Goal: Share content

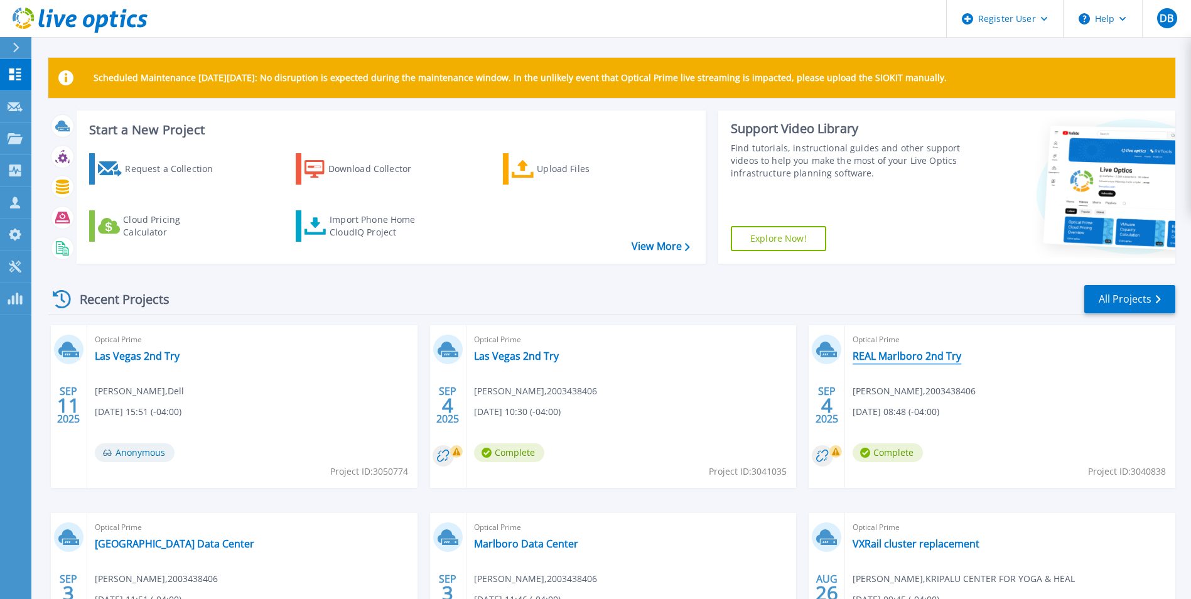
click at [906, 359] on link "REAL Marlboro 2nd Try" at bounding box center [907, 356] width 109 height 13
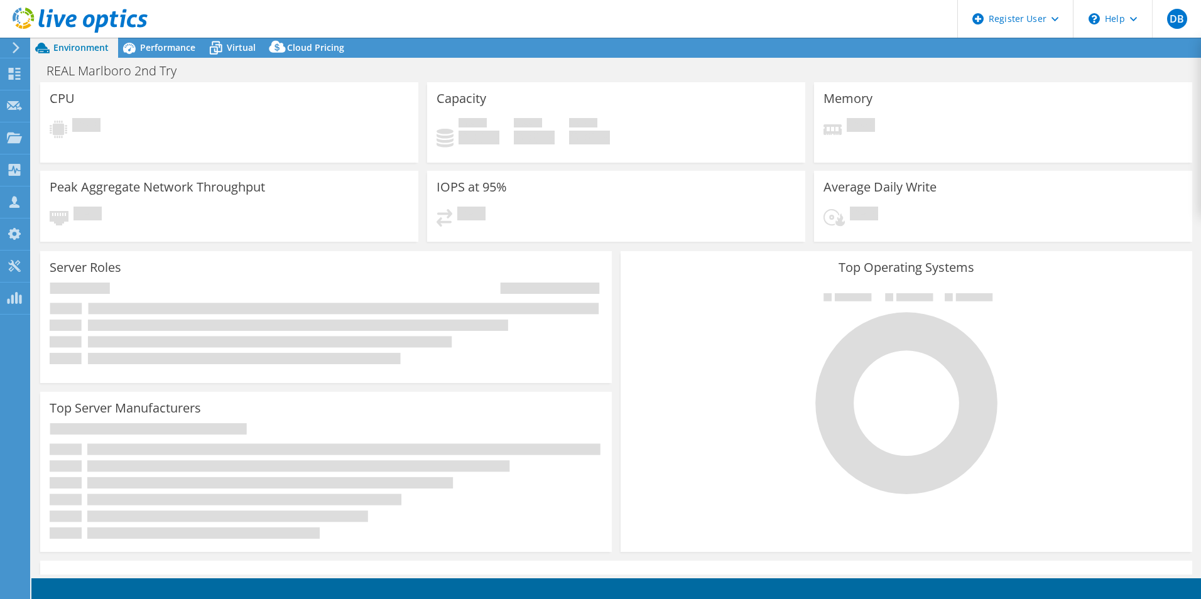
select select "USD"
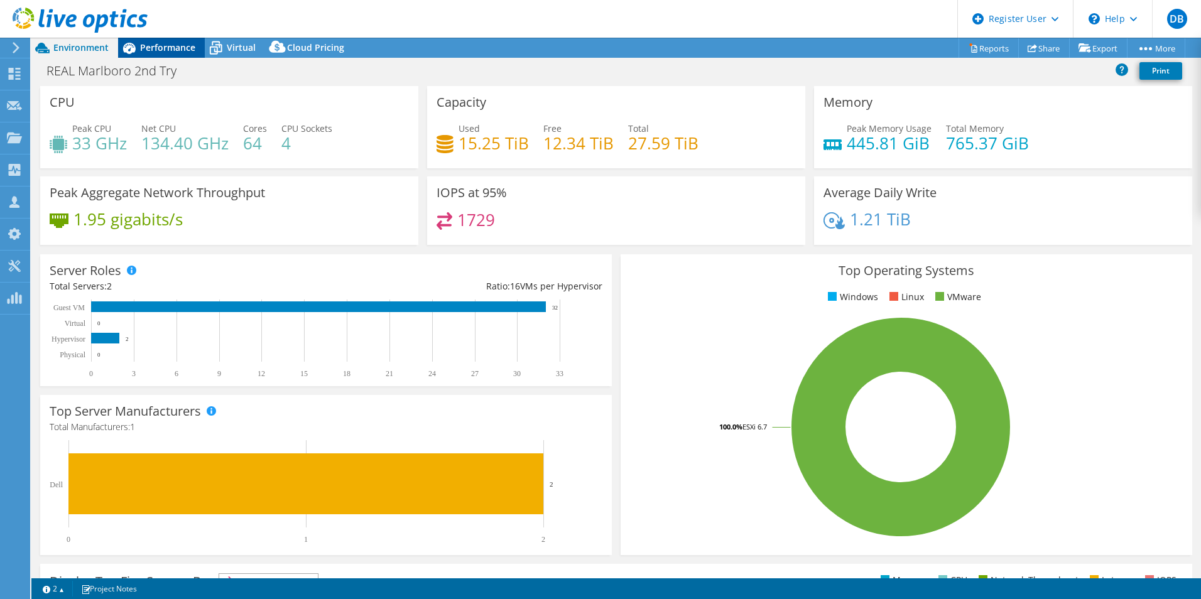
click at [173, 46] on span "Performance" at bounding box center [167, 47] width 55 height 12
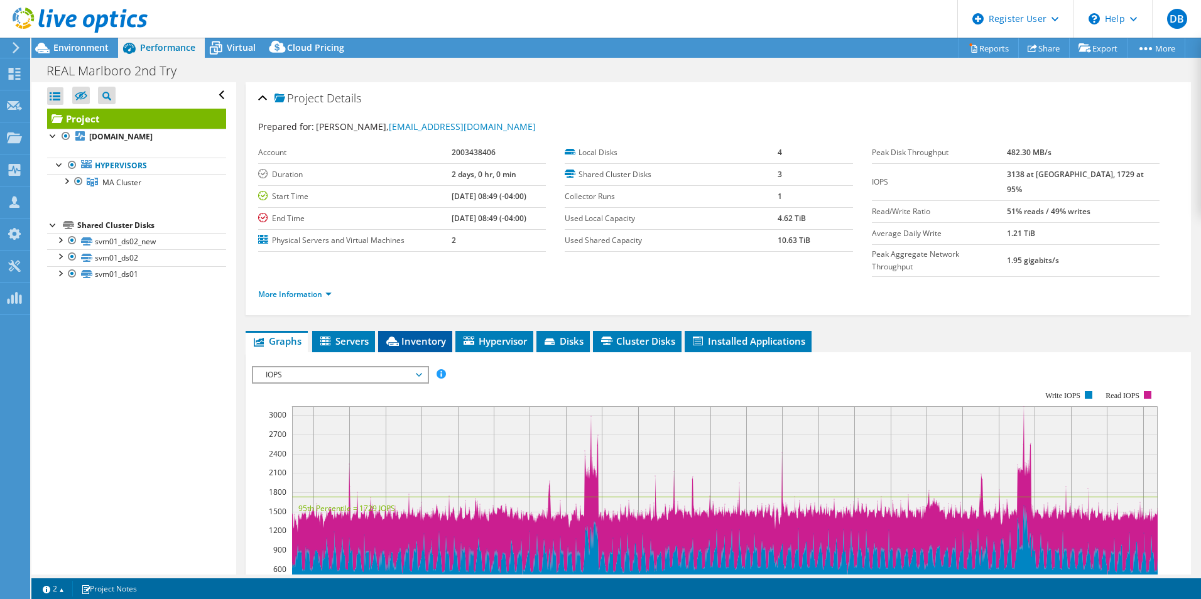
click at [421, 335] on span "Inventory" at bounding box center [415, 341] width 62 height 13
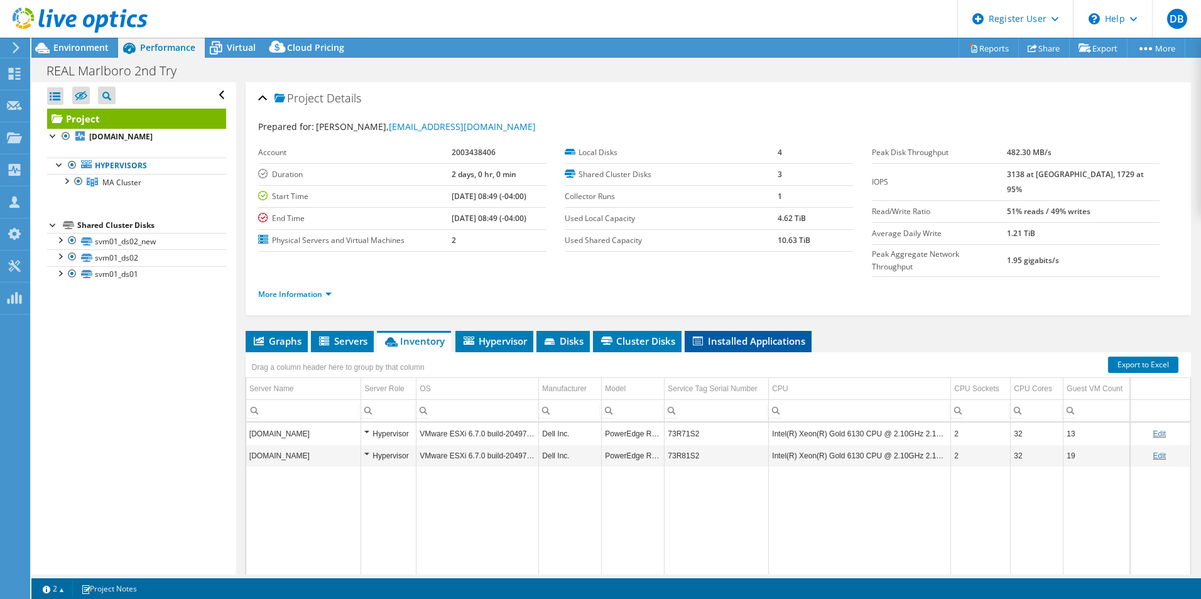
click at [737, 335] on span "Installed Applications" at bounding box center [748, 341] width 114 height 13
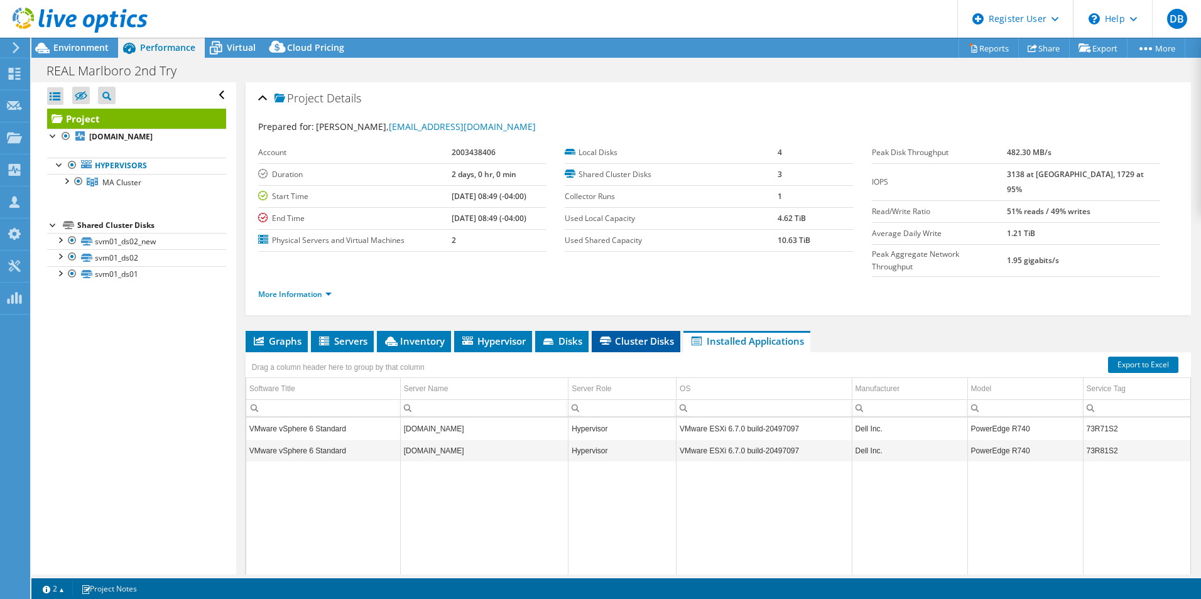
click at [659, 331] on li "Cluster Disks" at bounding box center [636, 341] width 89 height 21
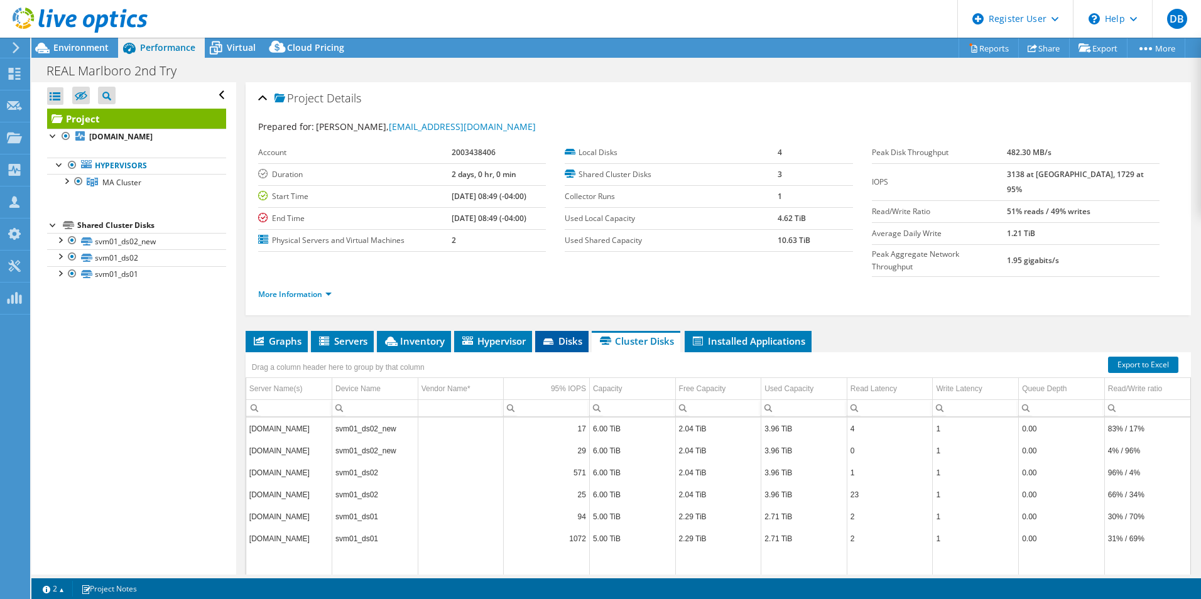
click at [544, 331] on li "Disks" at bounding box center [561, 341] width 53 height 21
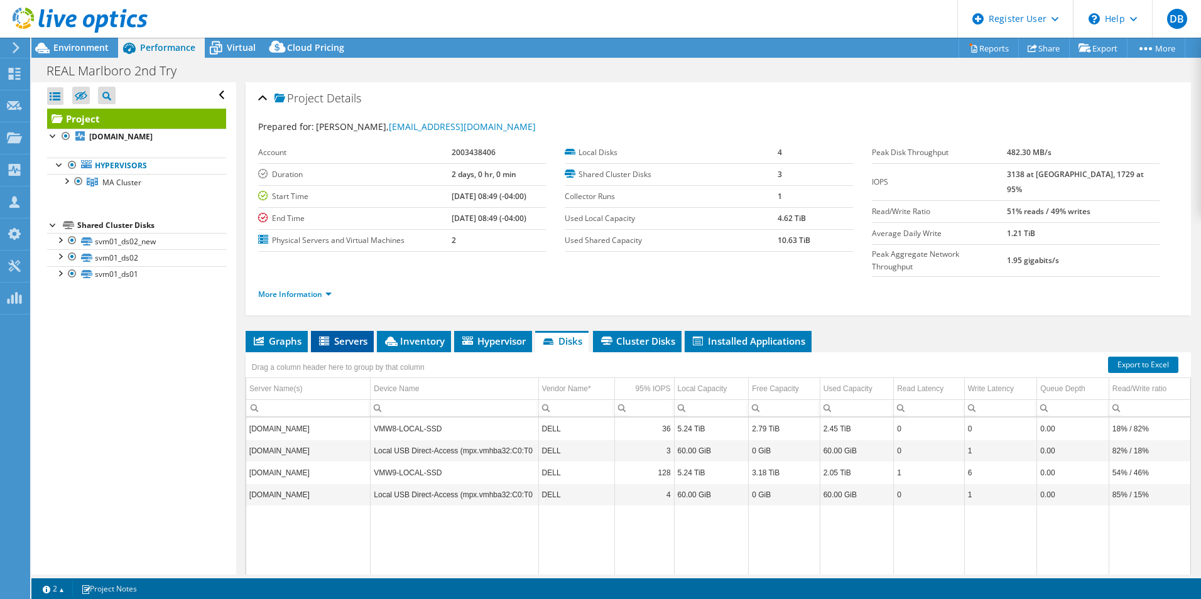
click at [354, 335] on span "Servers" at bounding box center [342, 341] width 50 height 13
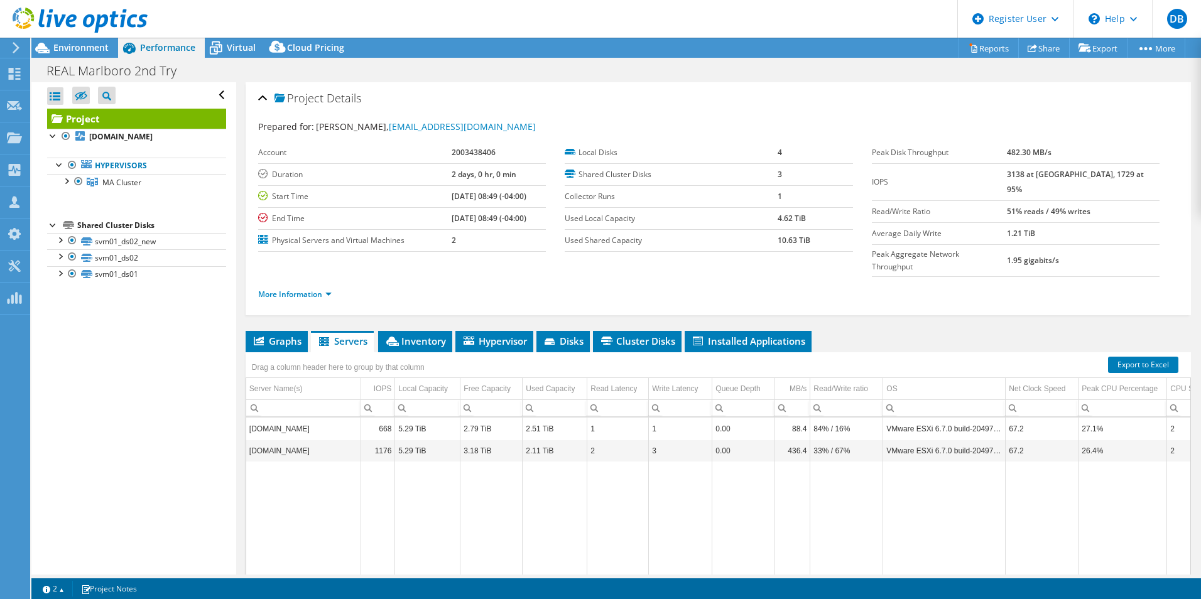
click at [946, 70] on div "REAL Marlboro 2nd Try Print" at bounding box center [615, 70] width 1169 height 23
click at [1030, 48] on link "Share" at bounding box center [1044, 47] width 52 height 19
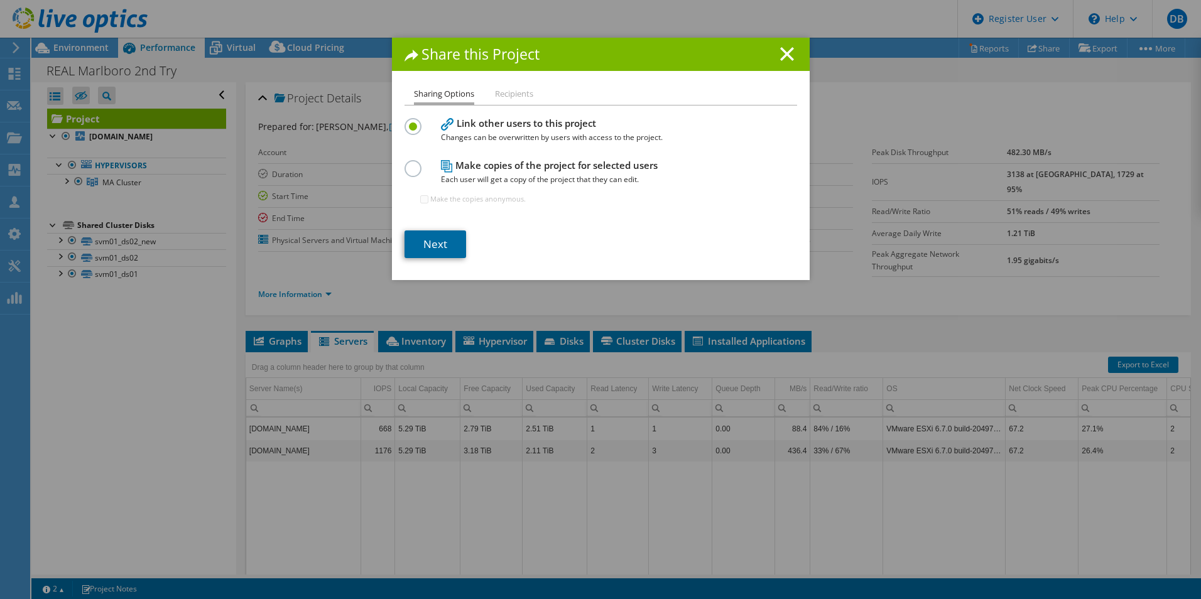
click at [442, 245] on link "Next" at bounding box center [435, 244] width 62 height 28
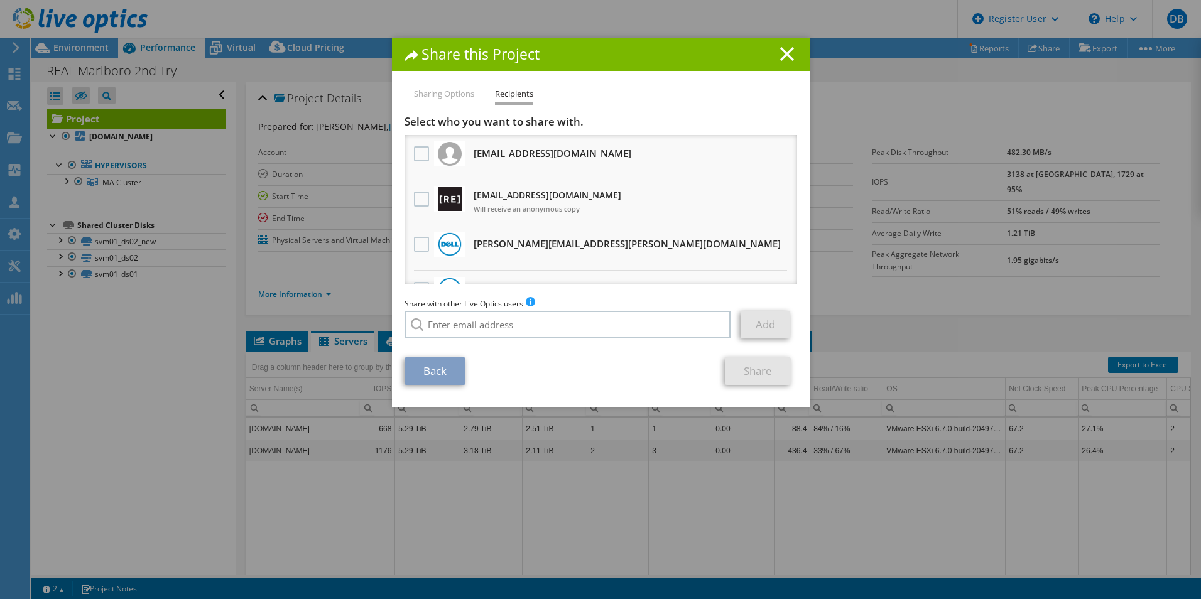
scroll to position [31, 0]
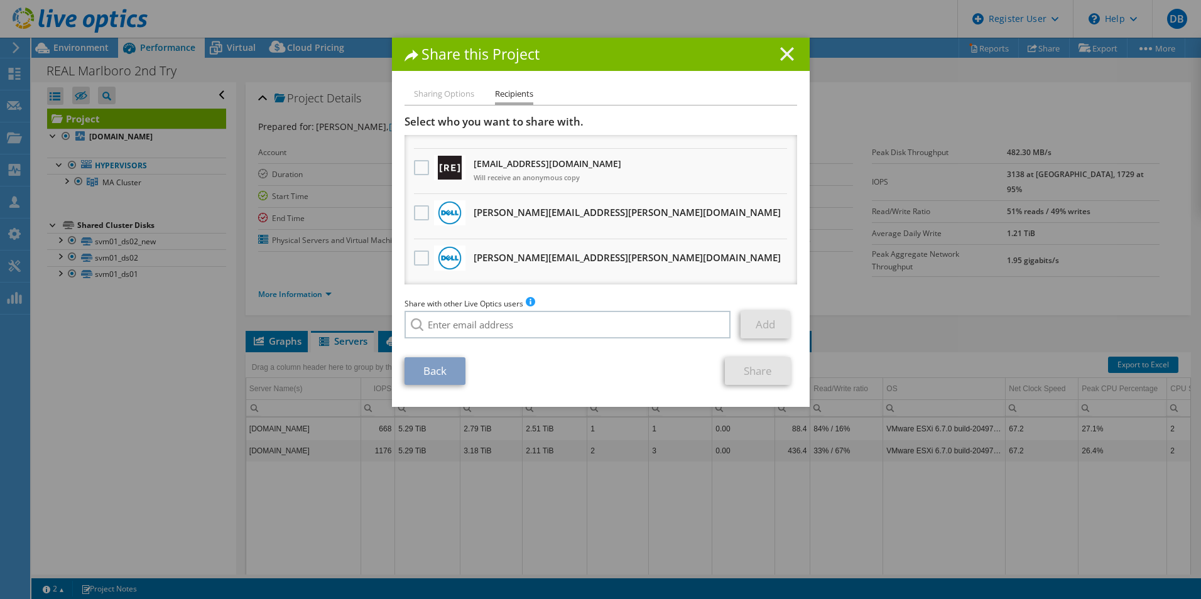
click at [786, 53] on icon at bounding box center [787, 54] width 14 height 14
